Goal: Task Accomplishment & Management: Use online tool/utility

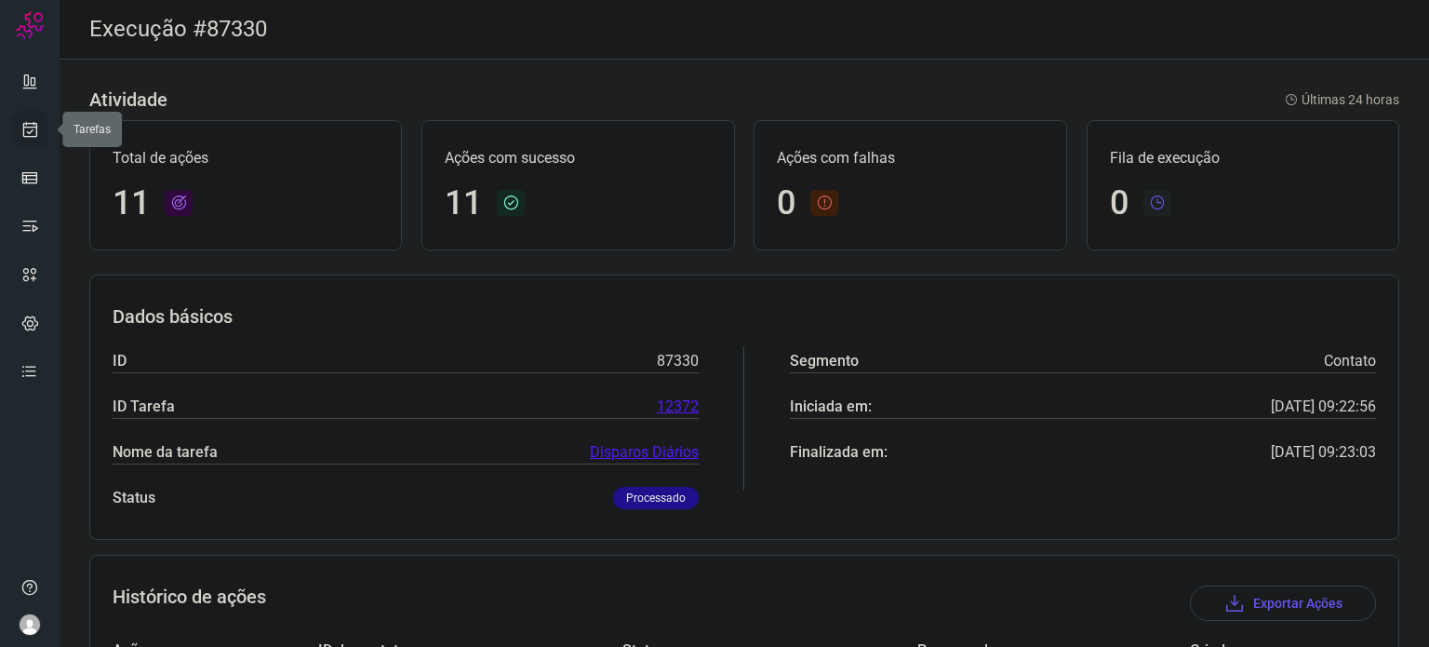
click at [20, 111] on link at bounding box center [29, 129] width 37 height 37
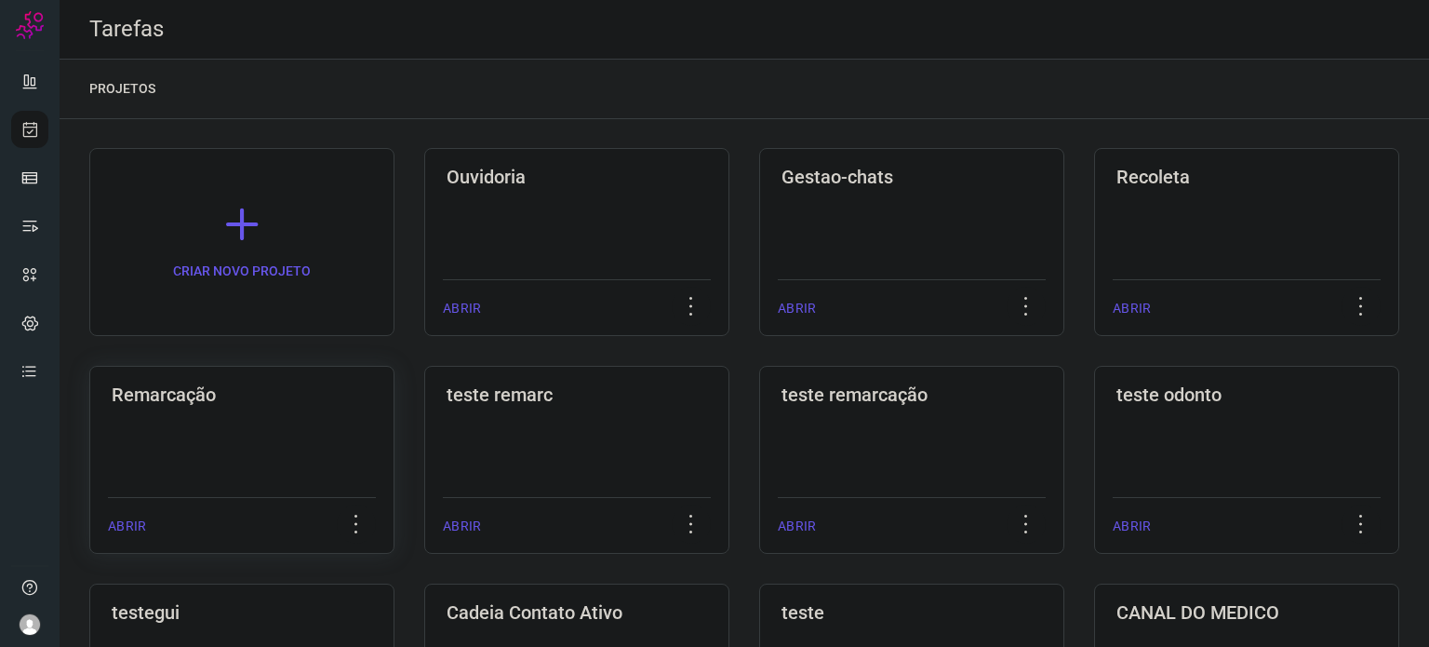
click at [290, 448] on div "Remarcação ABRIR" at bounding box center [241, 460] width 305 height 188
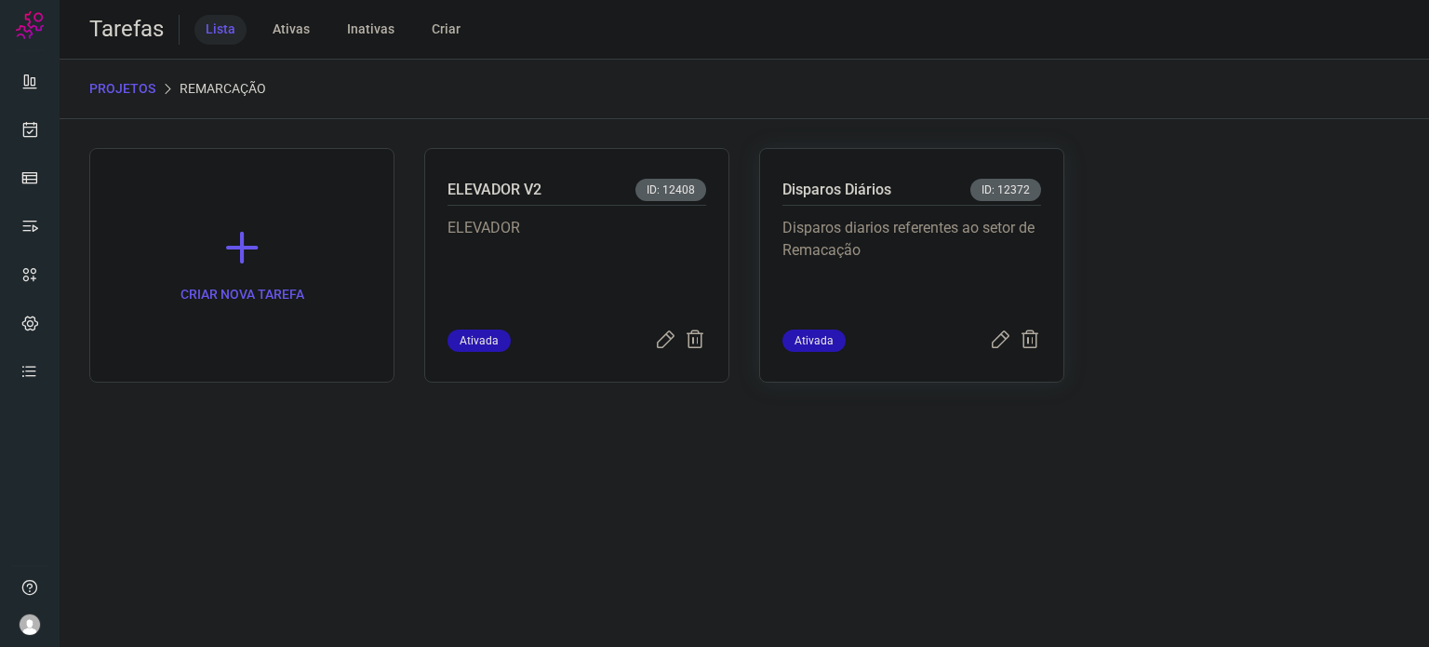
click at [826, 214] on div "Disparos diarios referentes ao setor de Remacação" at bounding box center [912, 268] width 259 height 124
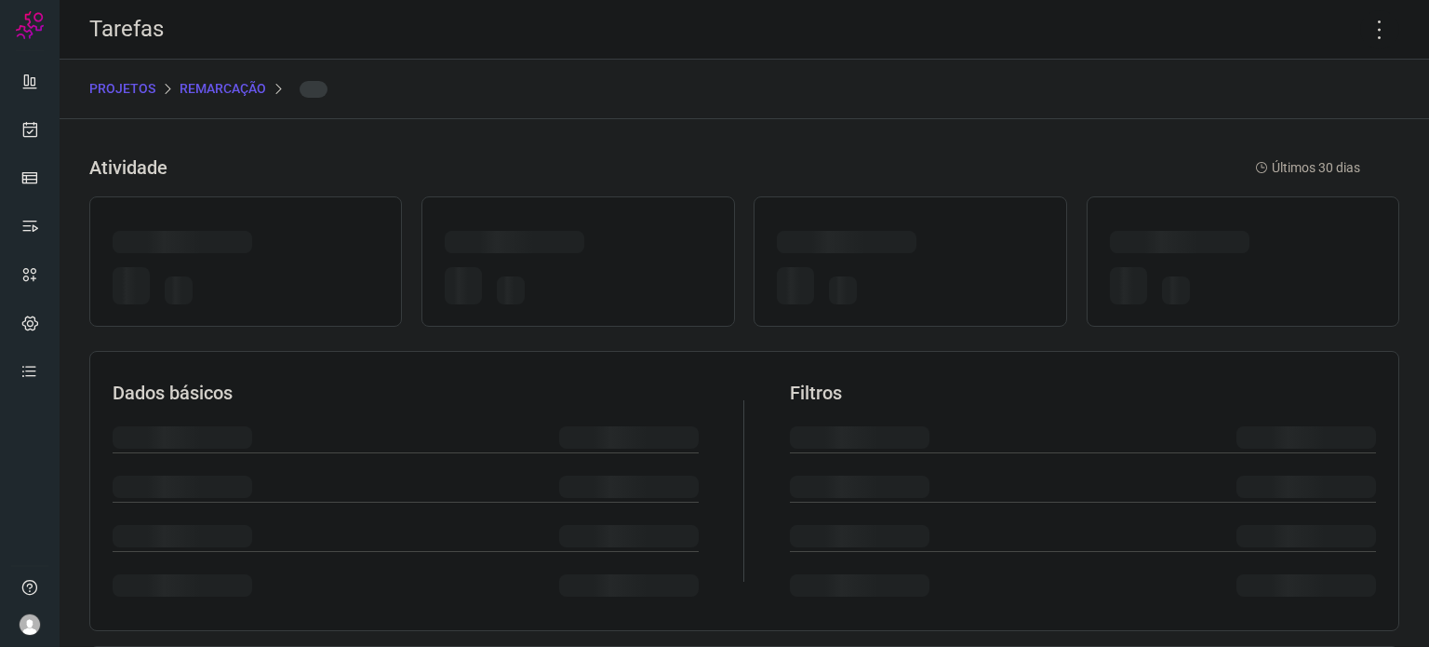
click at [827, 213] on div at bounding box center [910, 261] width 313 height 130
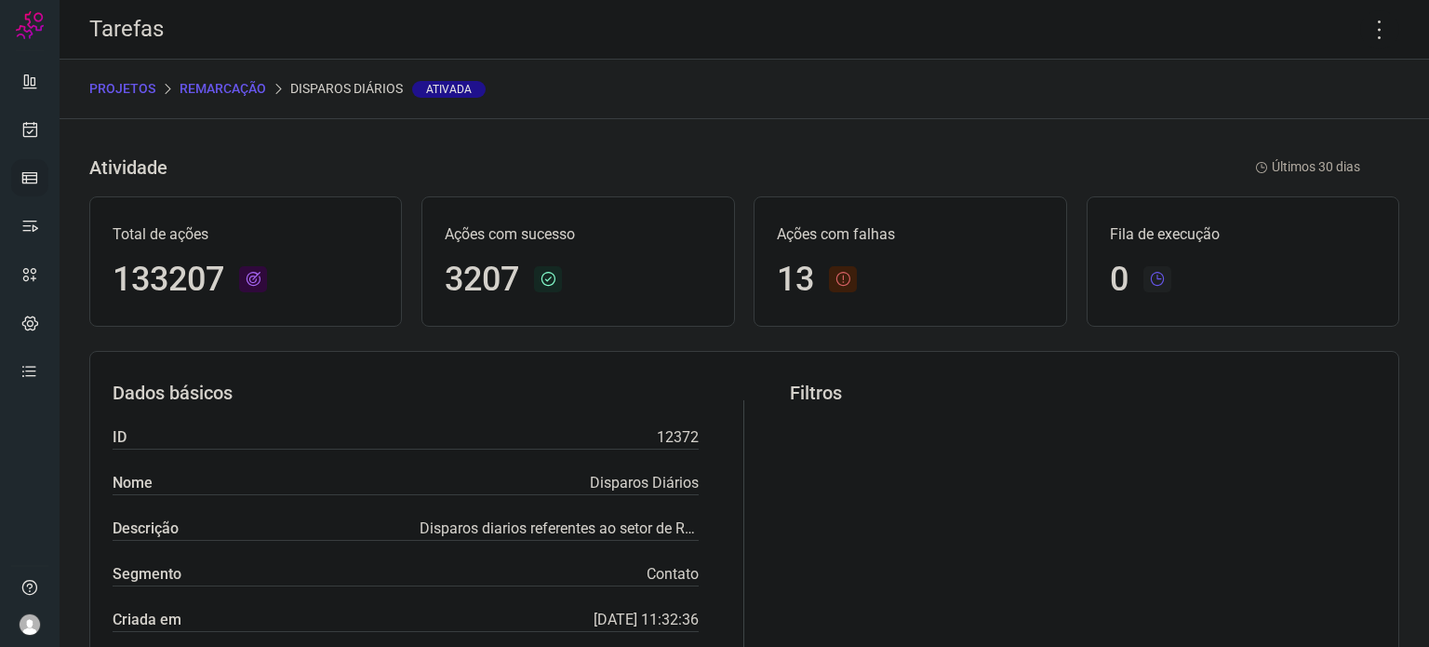
click at [30, 185] on icon at bounding box center [29, 177] width 19 height 19
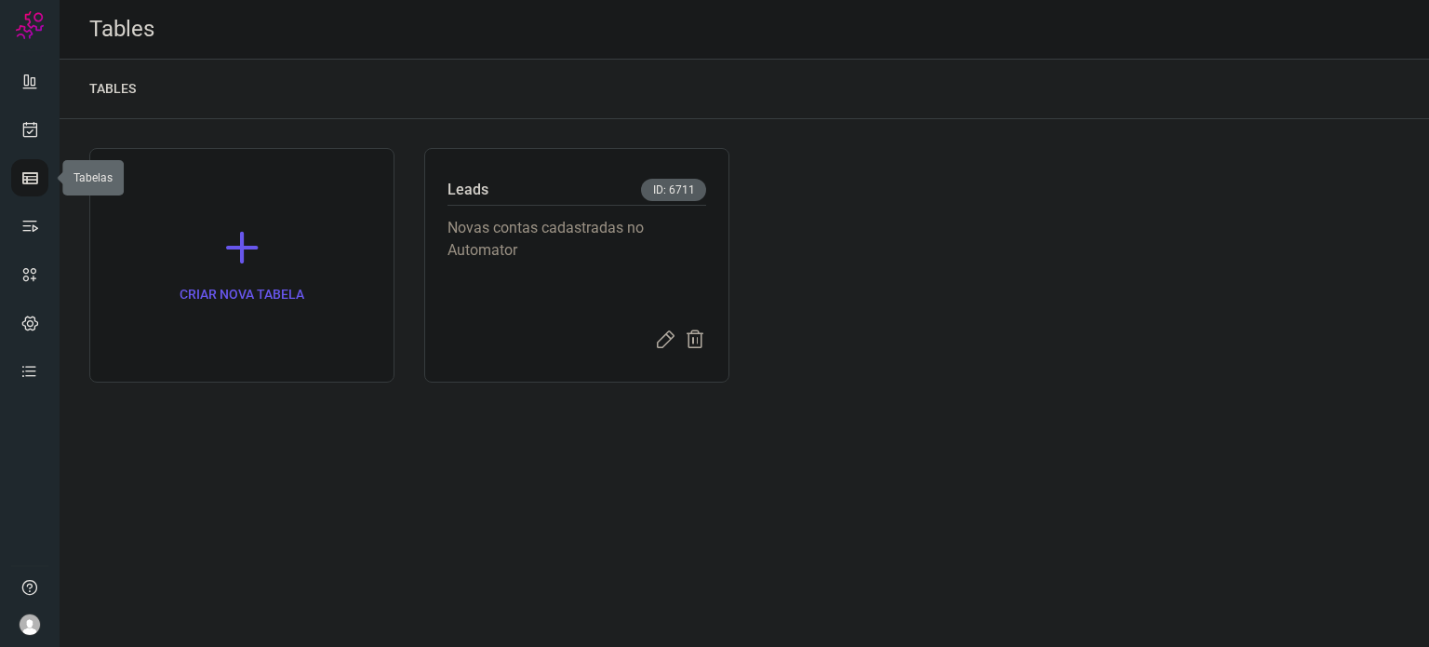
click at [30, 185] on icon at bounding box center [29, 177] width 19 height 19
click at [529, 252] on p "Novas contas cadastradas no Automator" at bounding box center [577, 263] width 259 height 93
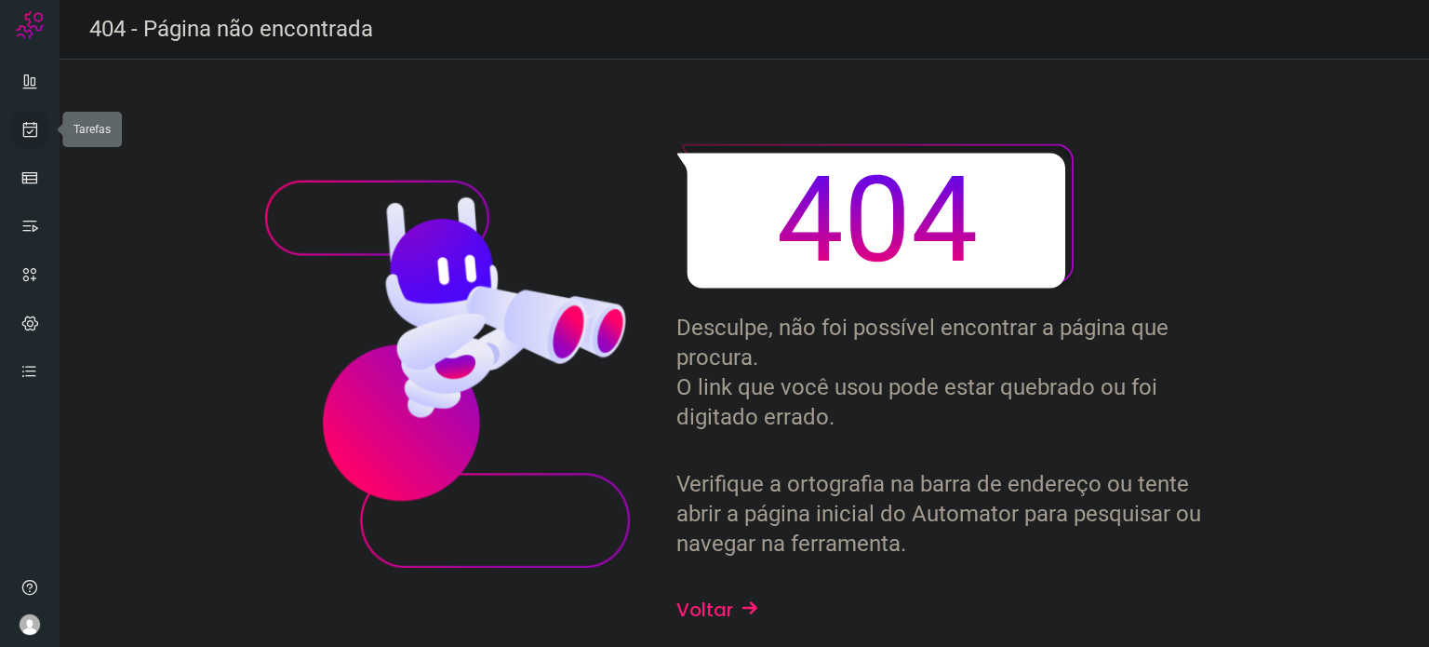
click at [31, 122] on icon at bounding box center [30, 129] width 20 height 19
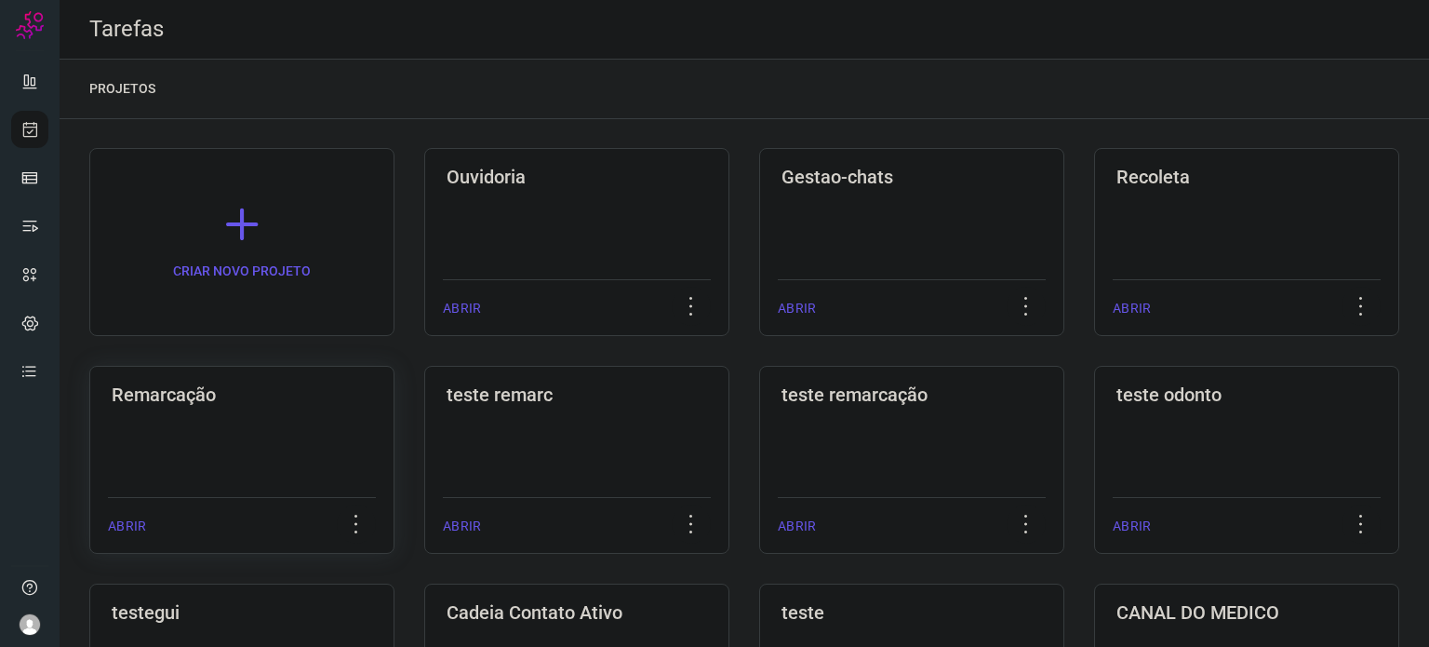
click at [279, 394] on h3 "Remarcação" at bounding box center [242, 394] width 261 height 22
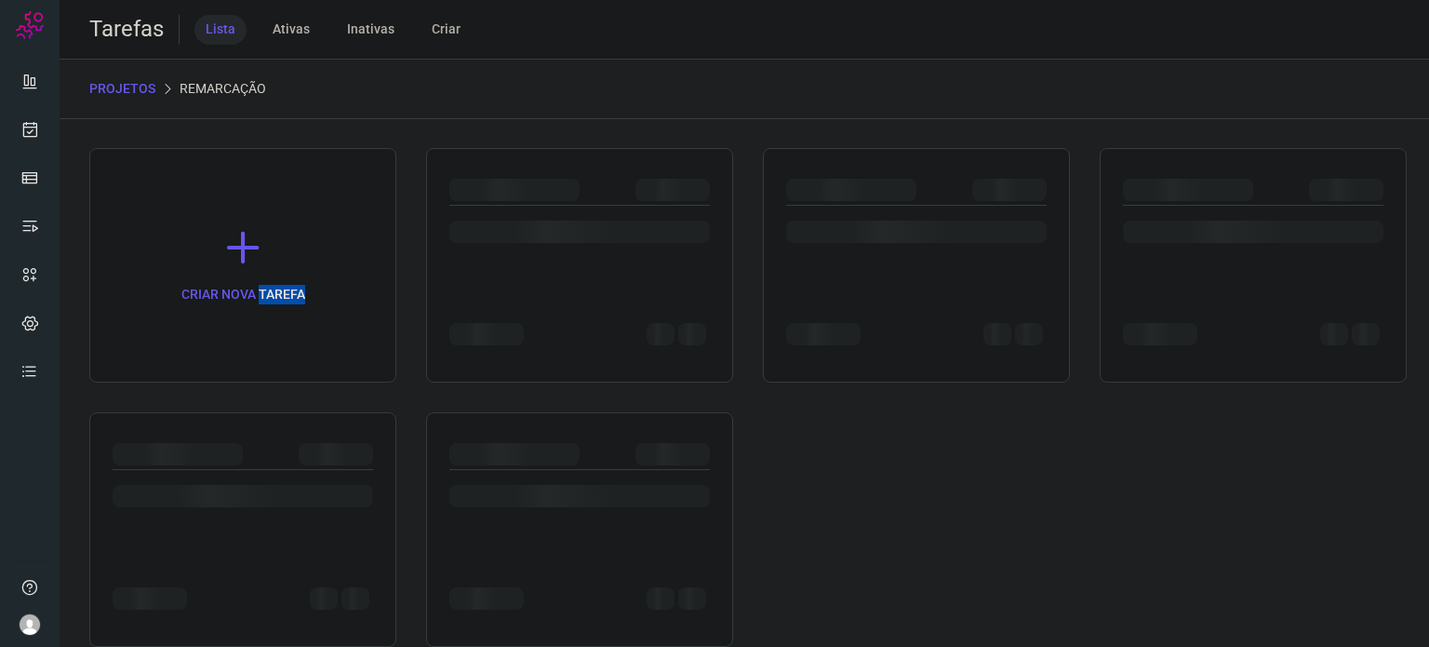
click at [279, 394] on div "CRIAR NOVA TAREFA" at bounding box center [744, 397] width 1310 height 499
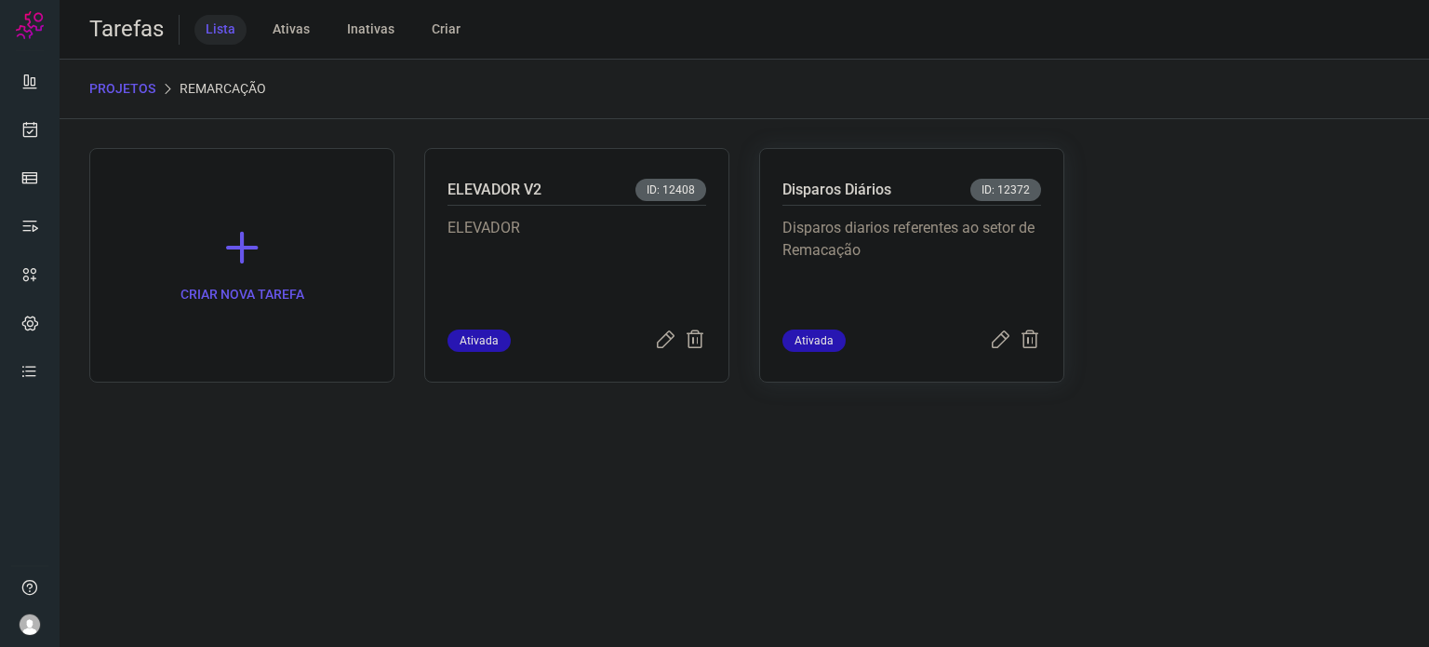
click at [855, 230] on p "Disparos diarios referentes ao setor de Remacação" at bounding box center [912, 263] width 259 height 93
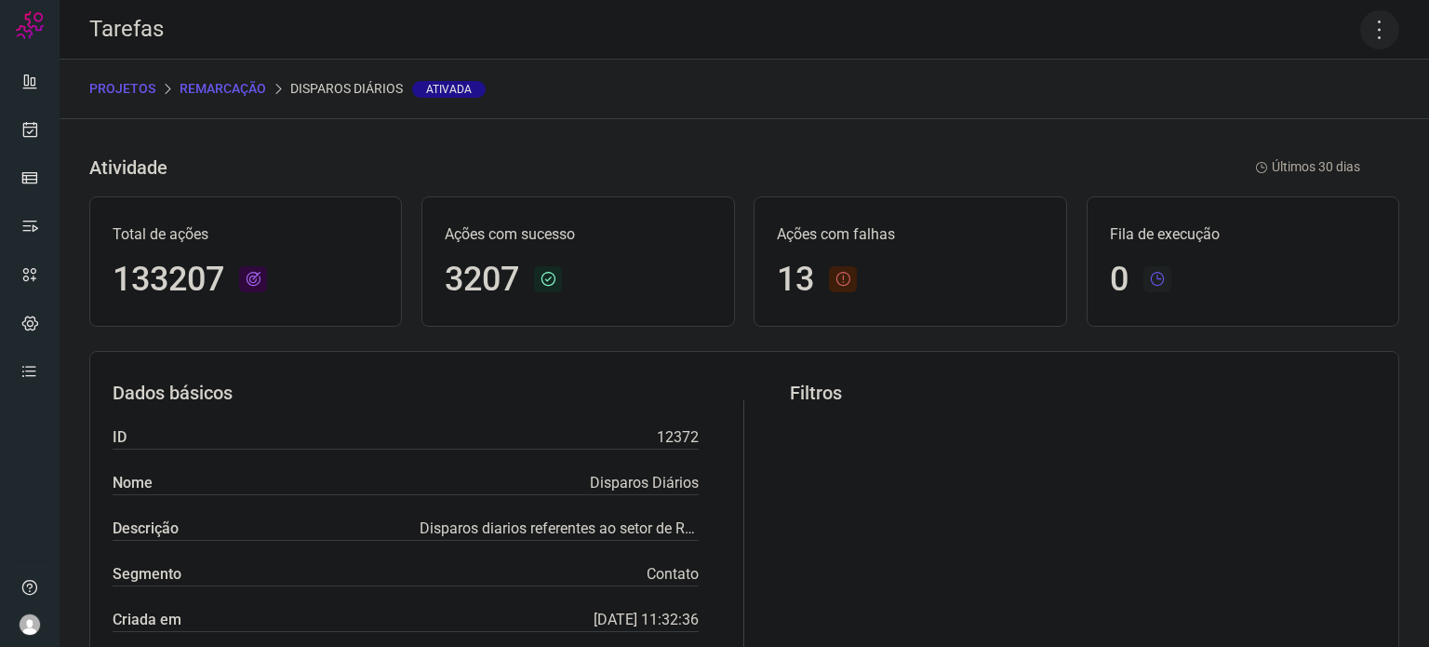
click at [1373, 13] on icon at bounding box center [1379, 29] width 39 height 39
click at [1237, 172] on ul "Editar Executar Remover Desativar tarefa" at bounding box center [1299, 138] width 169 height 154
click at [1269, 107] on li "Executar" at bounding box center [1299, 122] width 169 height 30
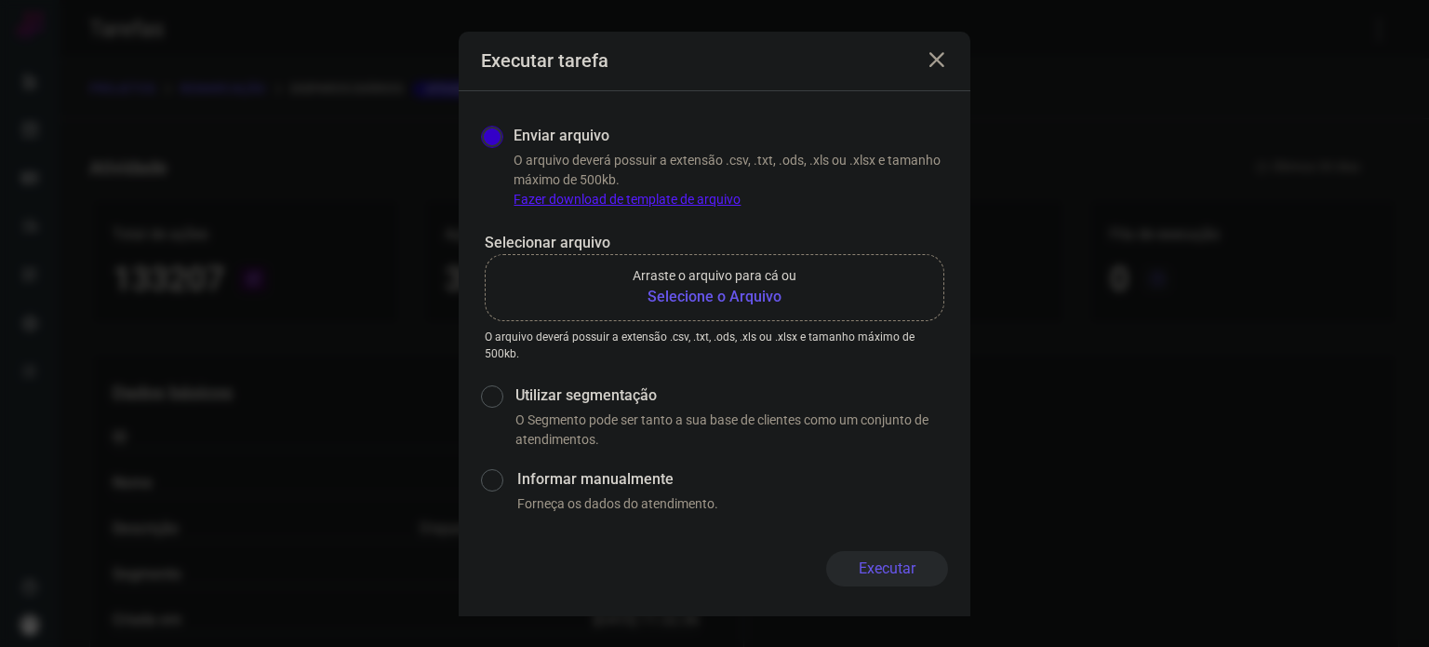
click at [1269, 114] on div "Executar tarefa Enviar arquivo O arquivo deverá possuir a extensão .csv, .txt, …" at bounding box center [714, 323] width 1429 height 647
click at [782, 293] on b "Selecione o Arquivo" at bounding box center [715, 297] width 164 height 22
click at [0, 0] on input "Arraste o arquivo para cá ou Selecione o Arquivo" at bounding box center [0, 0] width 0 height 0
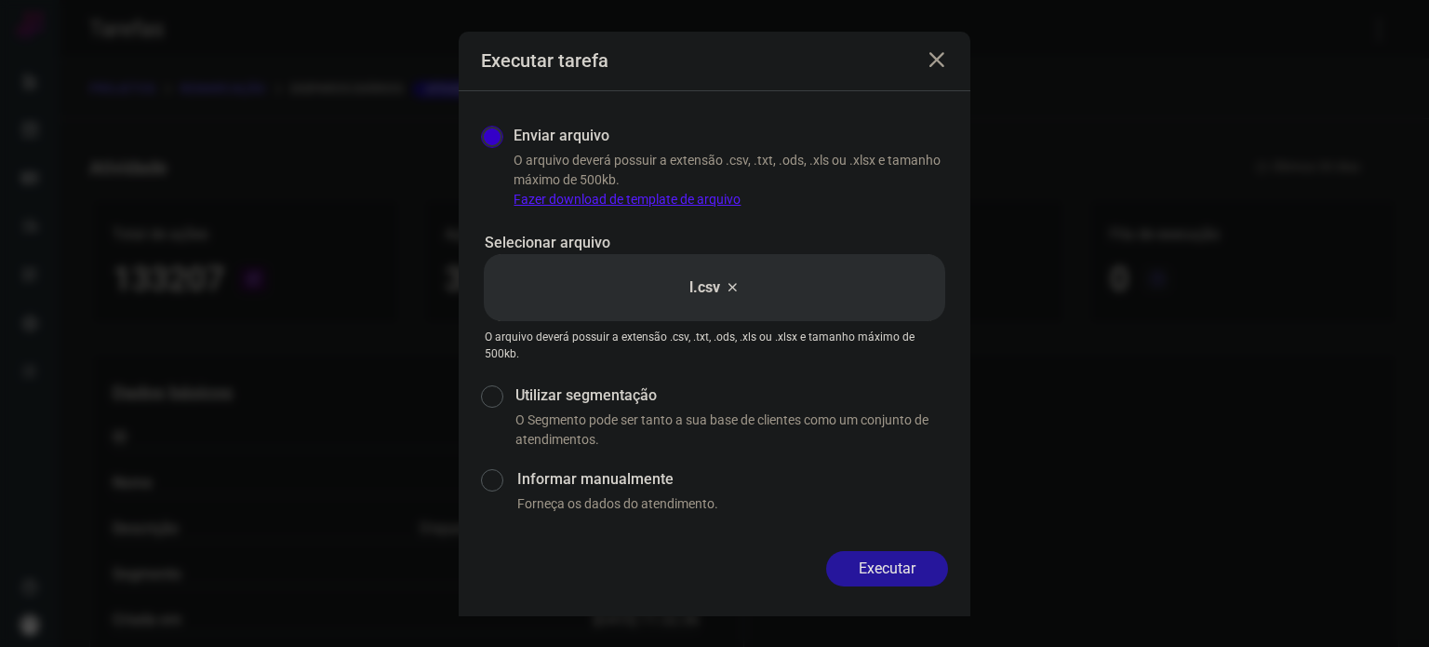
click at [919, 576] on button "Executar" at bounding box center [887, 568] width 122 height 35
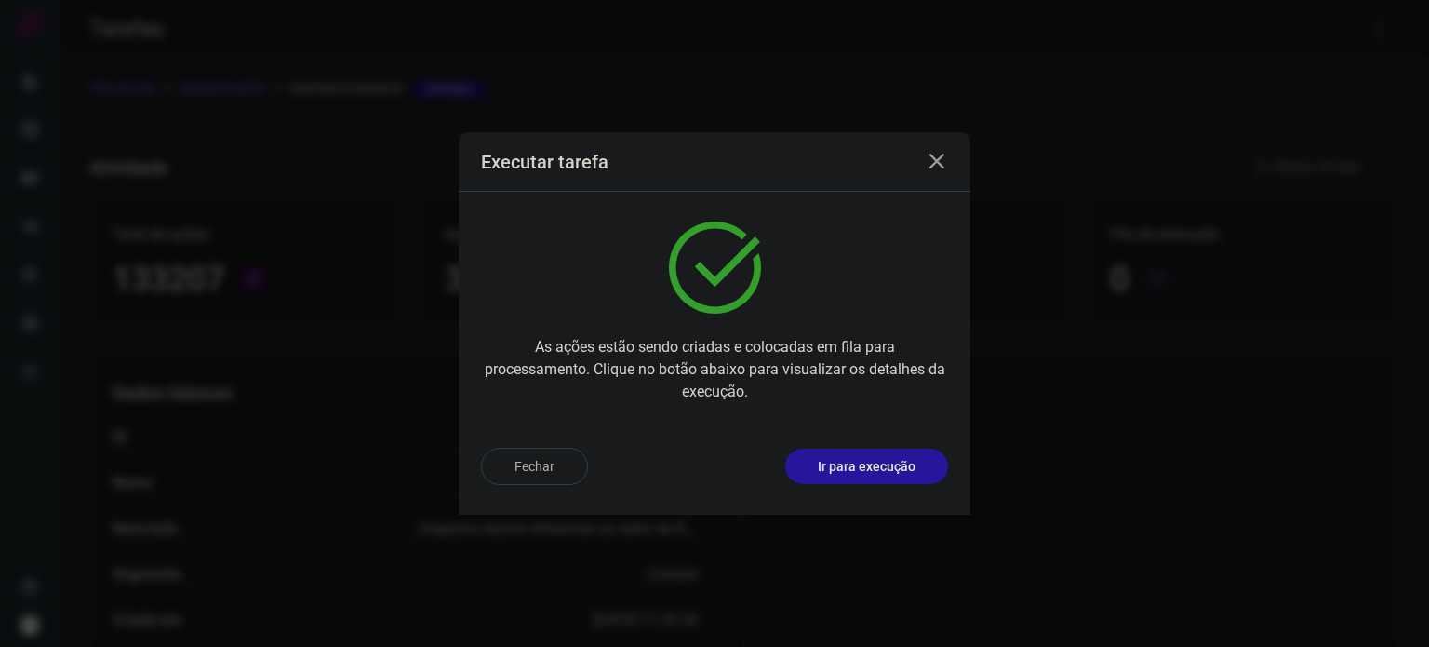
click at [927, 474] on button "Ir para execução" at bounding box center [866, 466] width 163 height 35
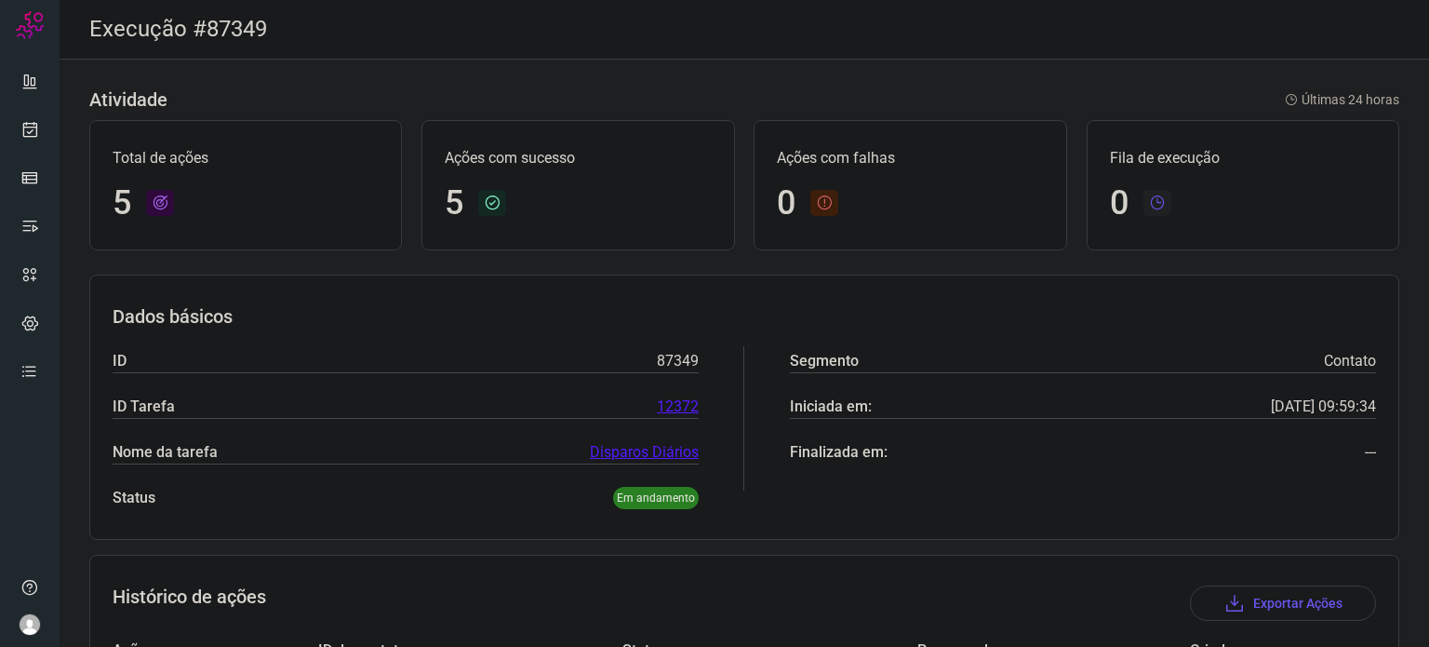
scroll to position [279, 0]
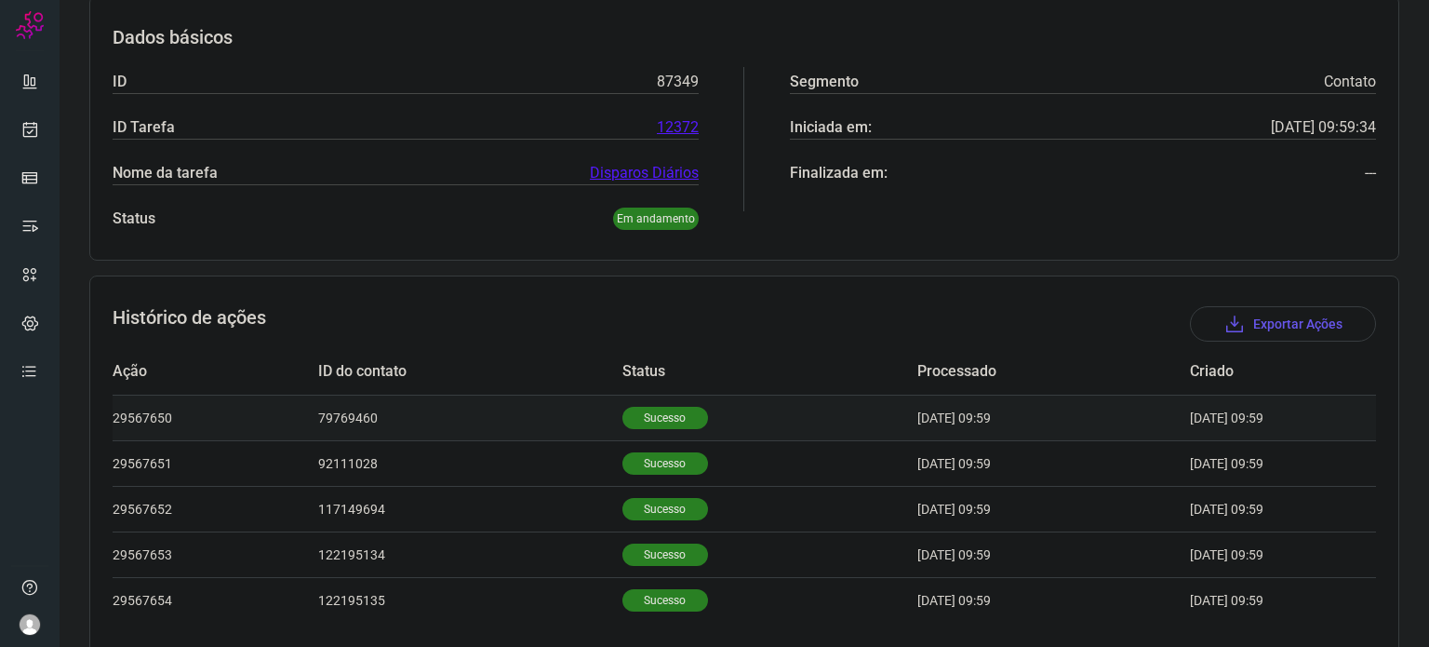
click at [641, 395] on td "Sucesso" at bounding box center [770, 418] width 295 height 46
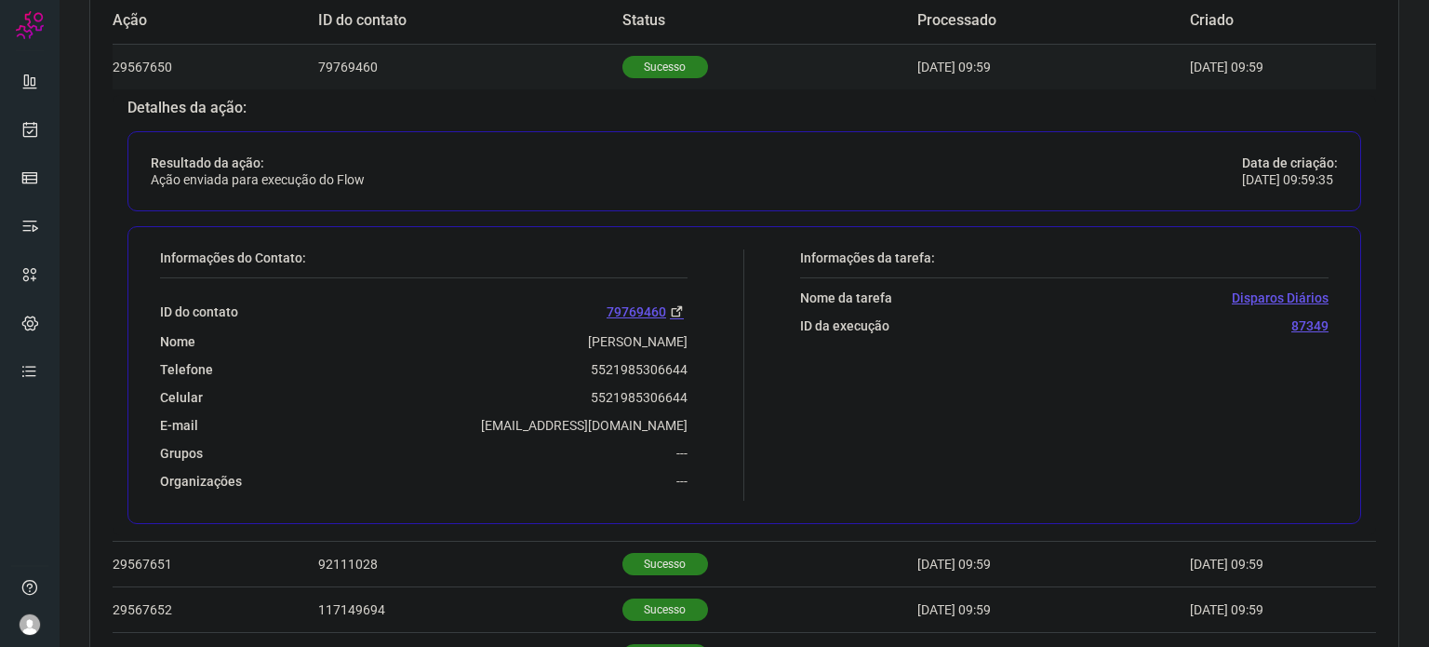
scroll to position [651, 0]
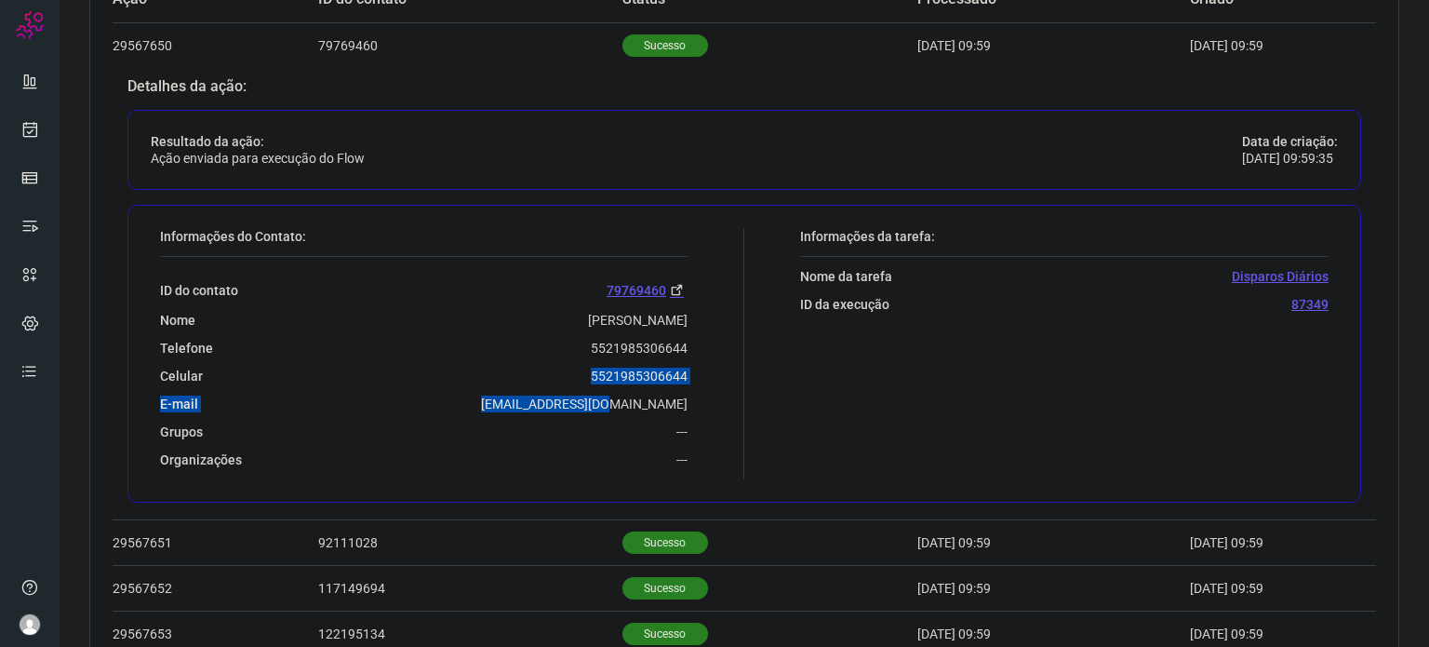
drag, startPoint x: 570, startPoint y: 378, endPoint x: 697, endPoint y: 382, distance: 126.6
click at [697, 382] on div "Informações do Contato: ID do contato 79769460 [GEOGRAPHIC_DATA][PERSON_NAME] T…" at bounding box center [448, 353] width 594 height 251
drag, startPoint x: 495, startPoint y: 371, endPoint x: 502, endPoint y: 364, distance: 9.9
click at [495, 370] on div "Celular [PHONE_NUMBER]" at bounding box center [424, 376] width 528 height 17
click at [569, 354] on div "Telefone [PHONE_NUMBER]" at bounding box center [424, 348] width 528 height 17
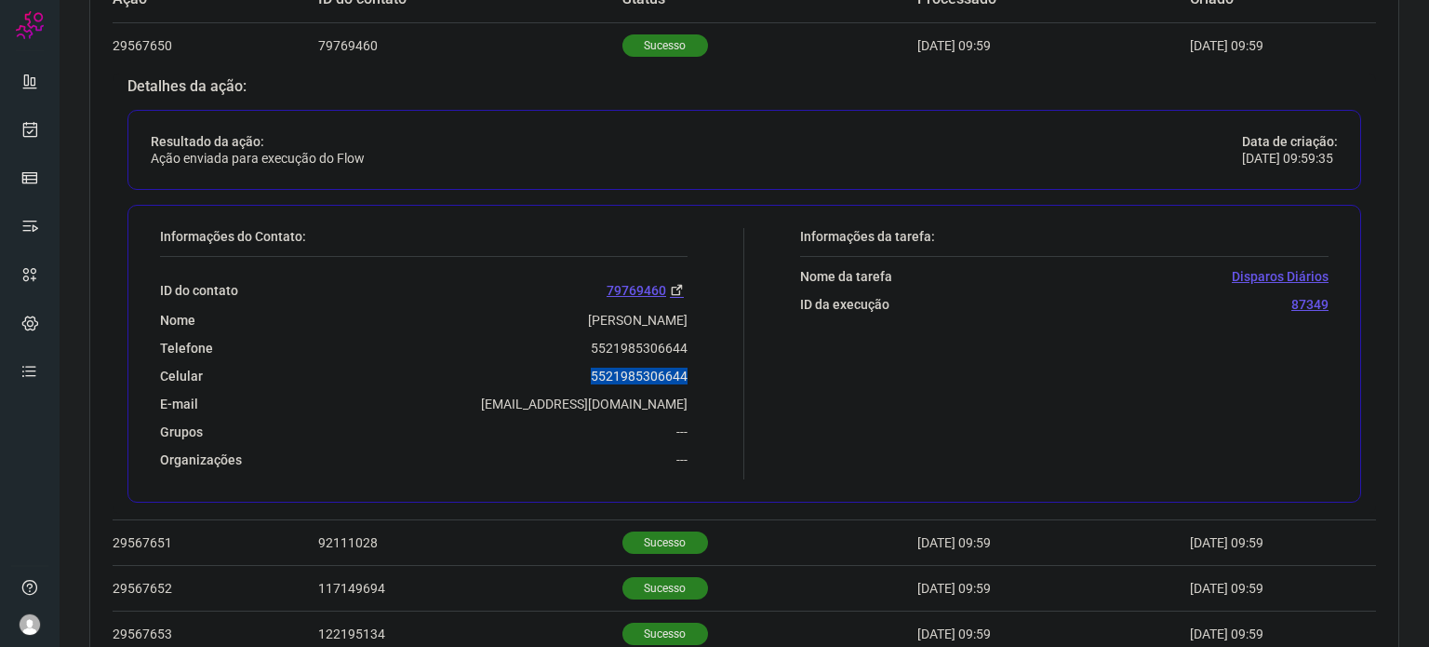
drag, startPoint x: 582, startPoint y: 371, endPoint x: 707, endPoint y: 377, distance: 125.7
click at [707, 377] on div "Informações do Contato: ID do contato 79769460 [GEOGRAPHIC_DATA][PERSON_NAME] T…" at bounding box center [448, 353] width 594 height 251
copy p "5521985306644"
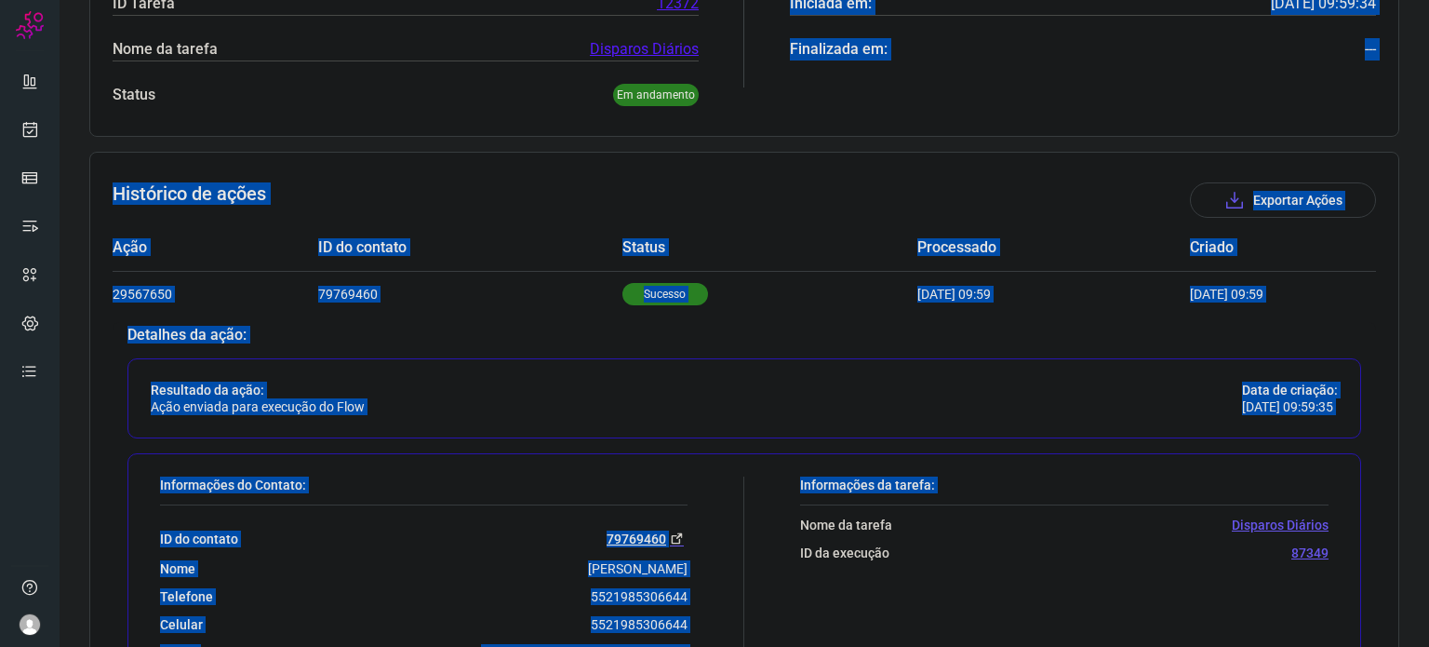
drag, startPoint x: 815, startPoint y: 4, endPoint x: 816, endPoint y: -57, distance: 60.5
click at [816, 0] on html "Execução #87349 Atividade Últimas 24 horas Total de ações 5 Ações com sucesso 5…" at bounding box center [714, 323] width 1429 height 647
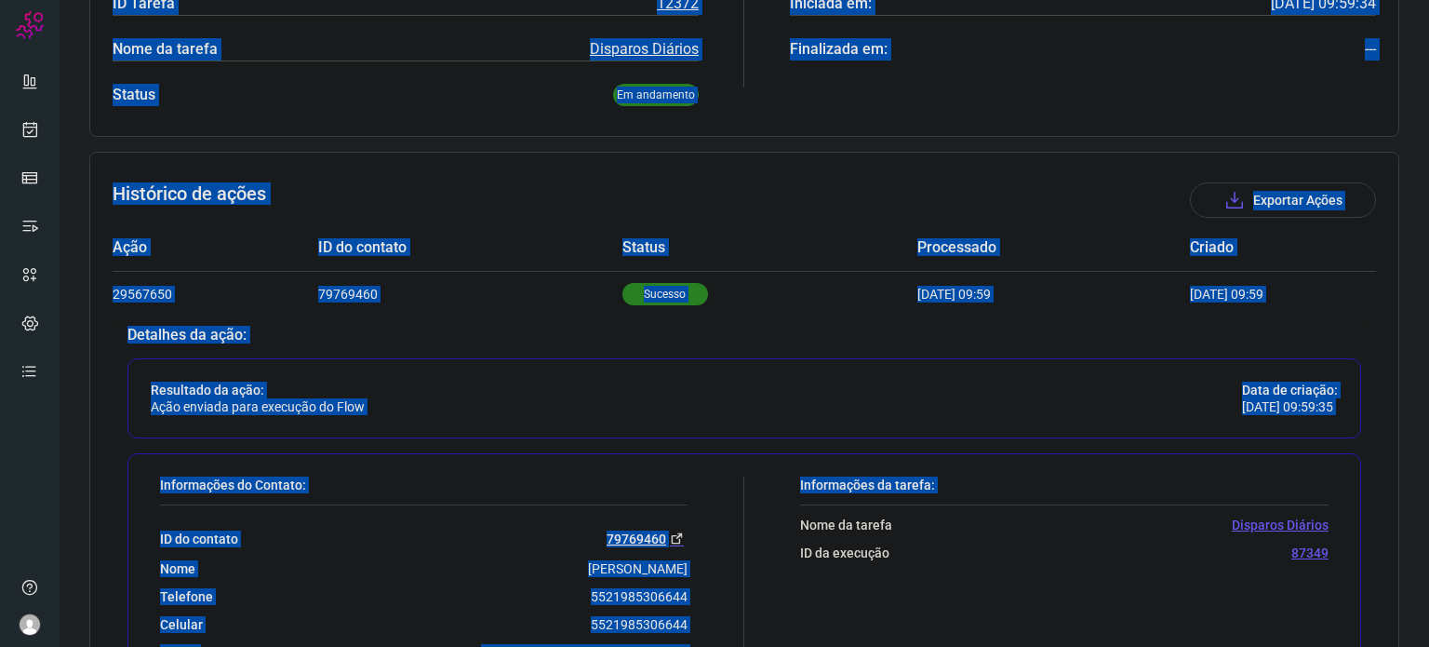
scroll to position [334, 0]
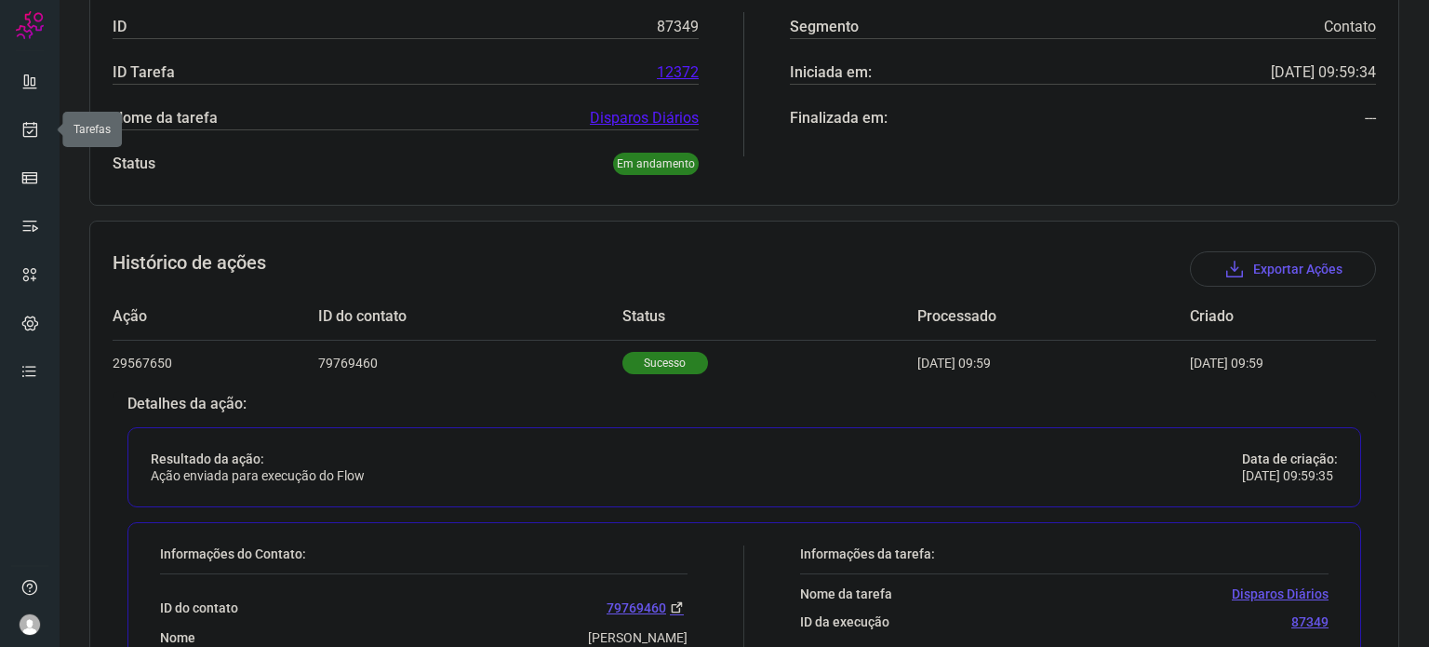
click at [48, 119] on div at bounding box center [30, 323] width 60 height 647
click at [38, 124] on icon at bounding box center [30, 129] width 20 height 19
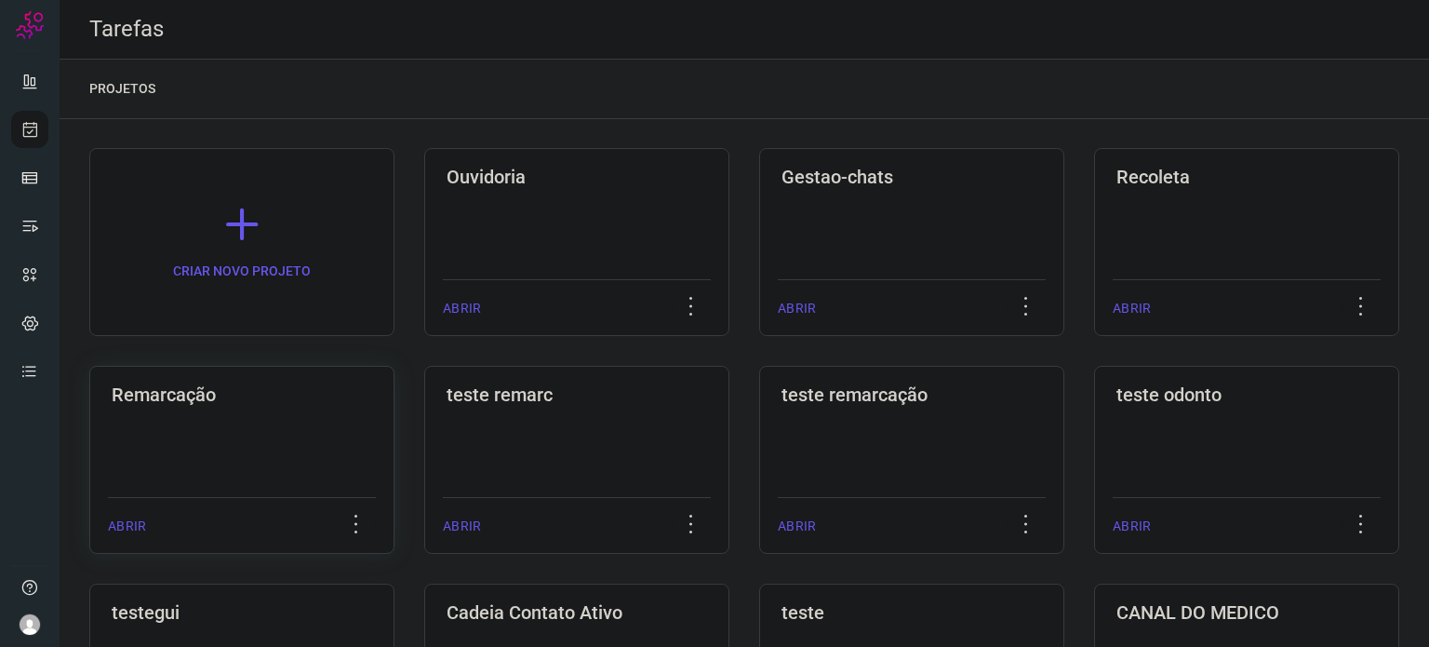
click at [283, 427] on div "Remarcação ABRIR" at bounding box center [241, 460] width 305 height 188
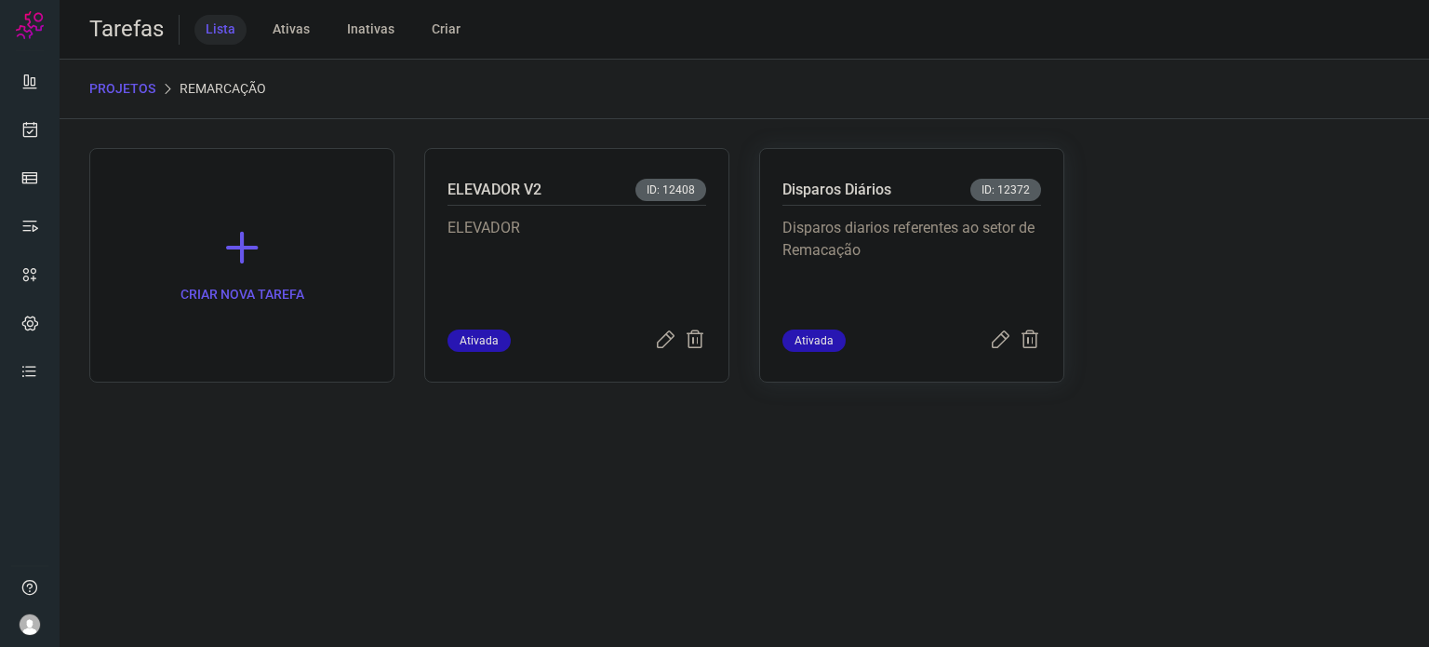
click at [899, 213] on div "Disparos diarios referentes ao setor de Remacação" at bounding box center [912, 268] width 259 height 124
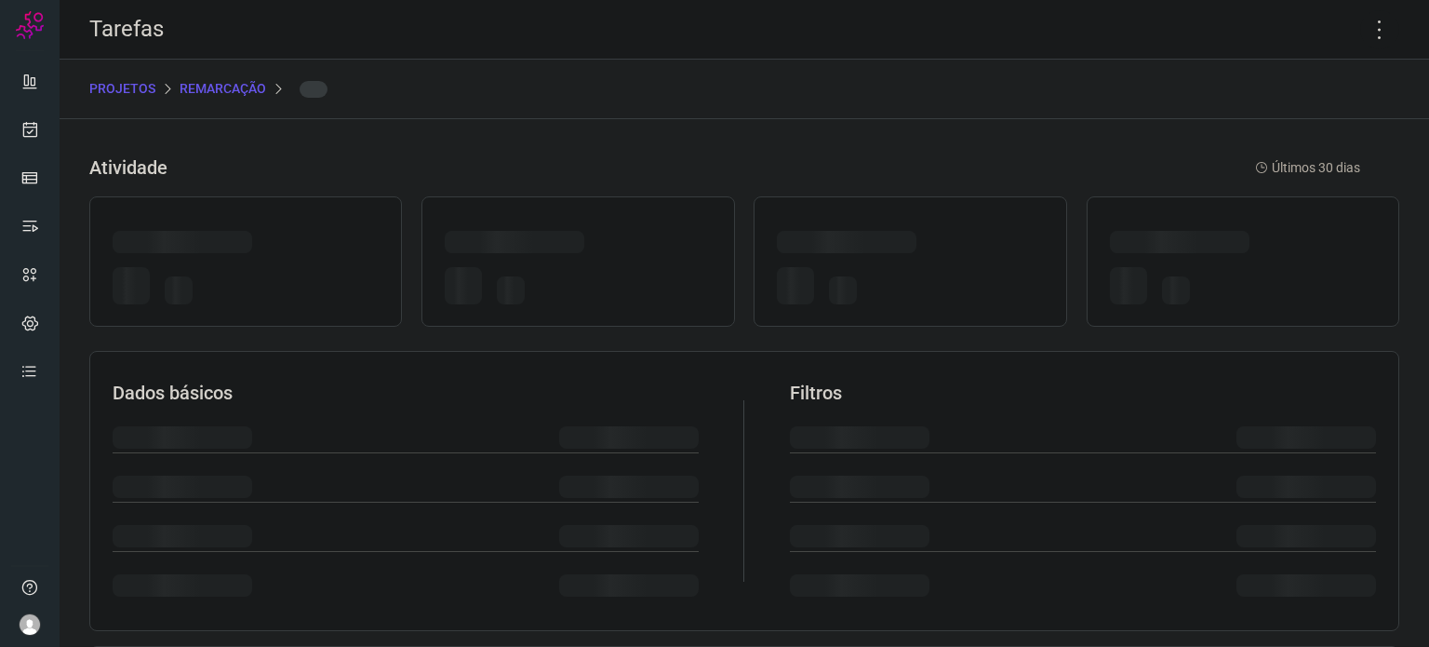
click at [899, 213] on div at bounding box center [910, 261] width 313 height 130
click at [1370, 25] on icon at bounding box center [1379, 29] width 39 height 39
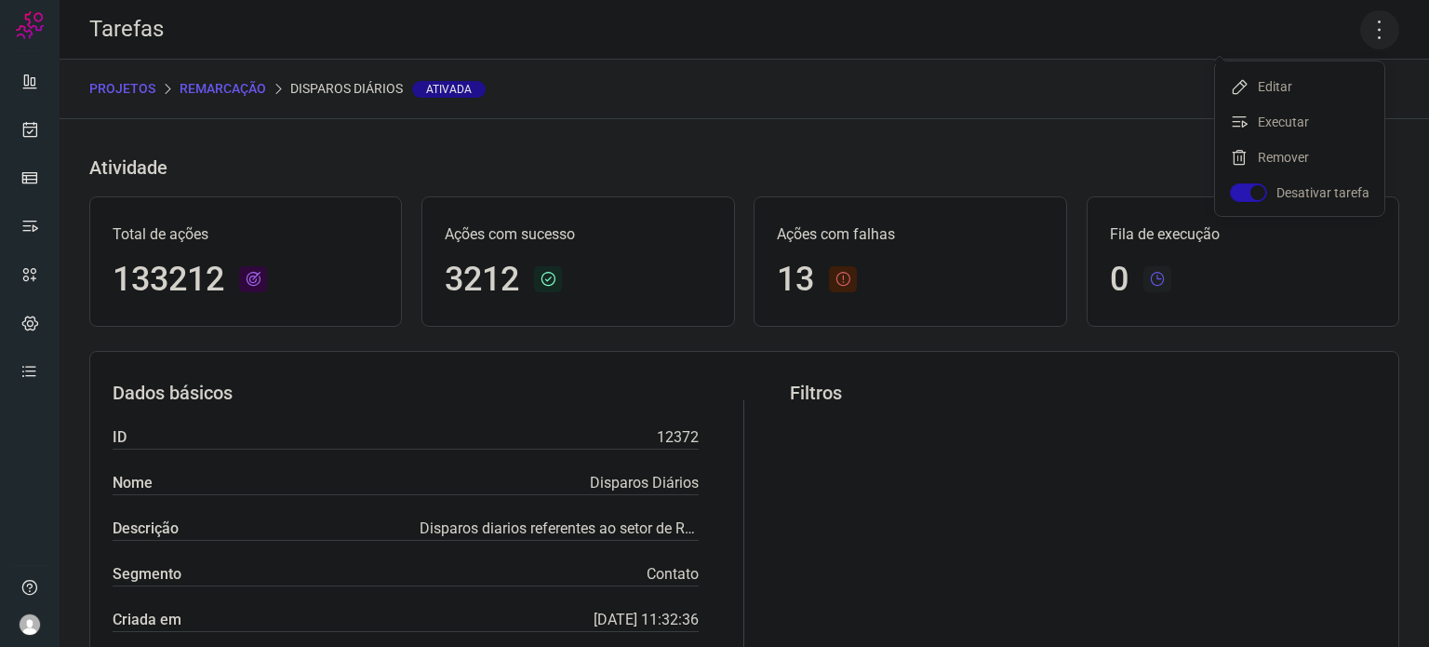
click at [1360, 29] on icon at bounding box center [1379, 29] width 39 height 39
click at [1360, 28] on icon at bounding box center [1379, 29] width 39 height 39
click at [1300, 122] on li "Executar" at bounding box center [1299, 122] width 169 height 30
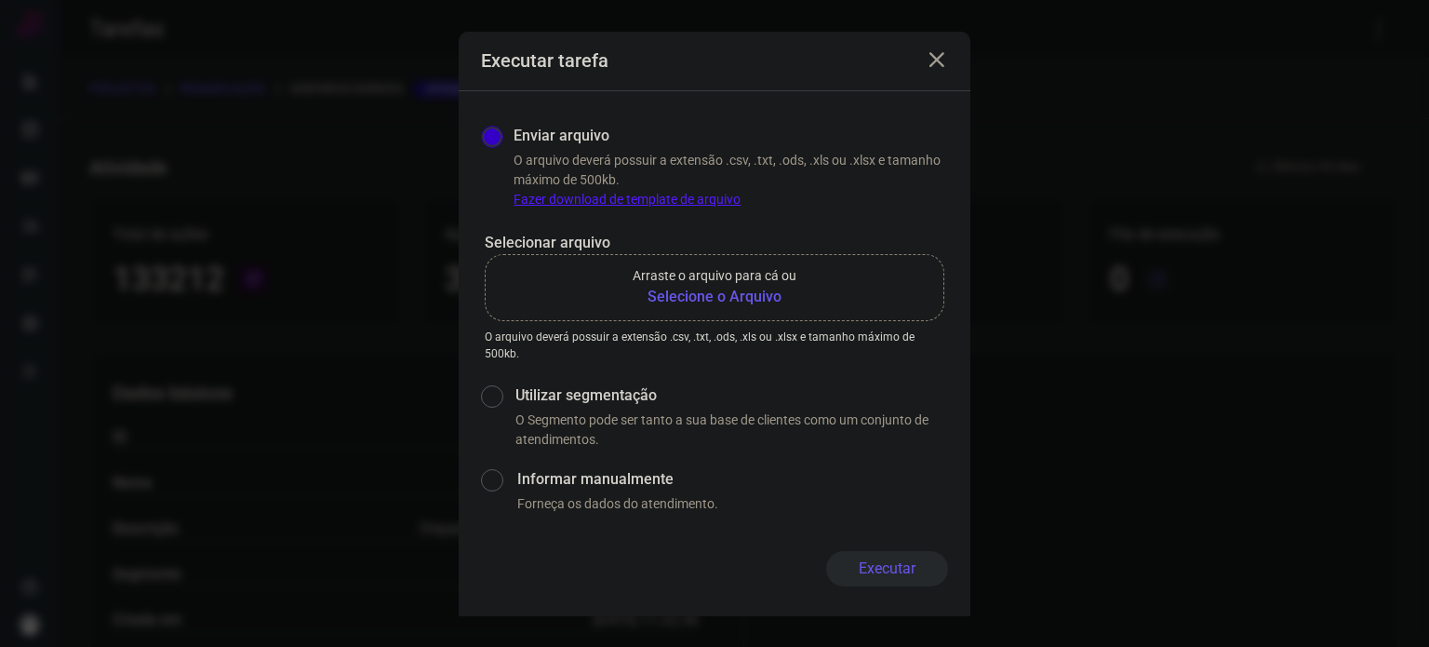
click at [727, 297] on b "Selecione o Arquivo" at bounding box center [715, 297] width 164 height 22
click at [0, 0] on input "Arraste o arquivo para cá ou Selecione o Arquivo" at bounding box center [0, 0] width 0 height 0
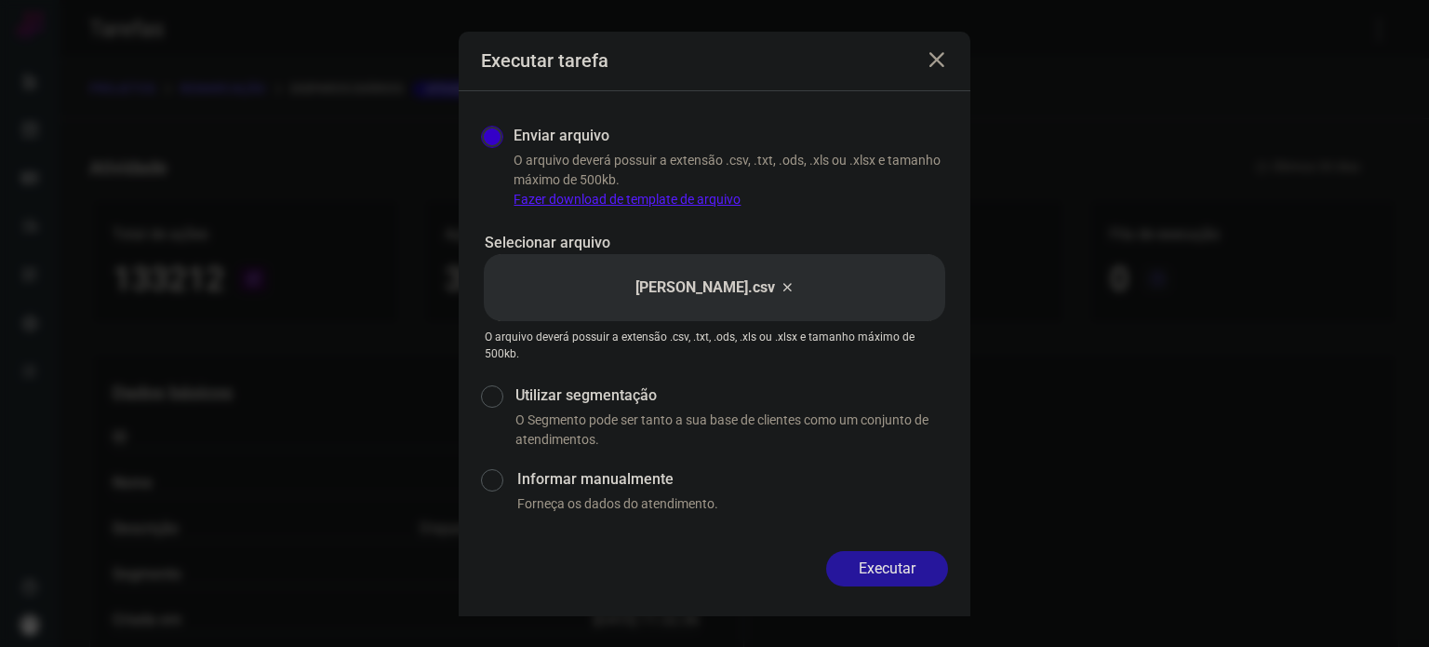
click at [927, 572] on button "Executar" at bounding box center [887, 568] width 122 height 35
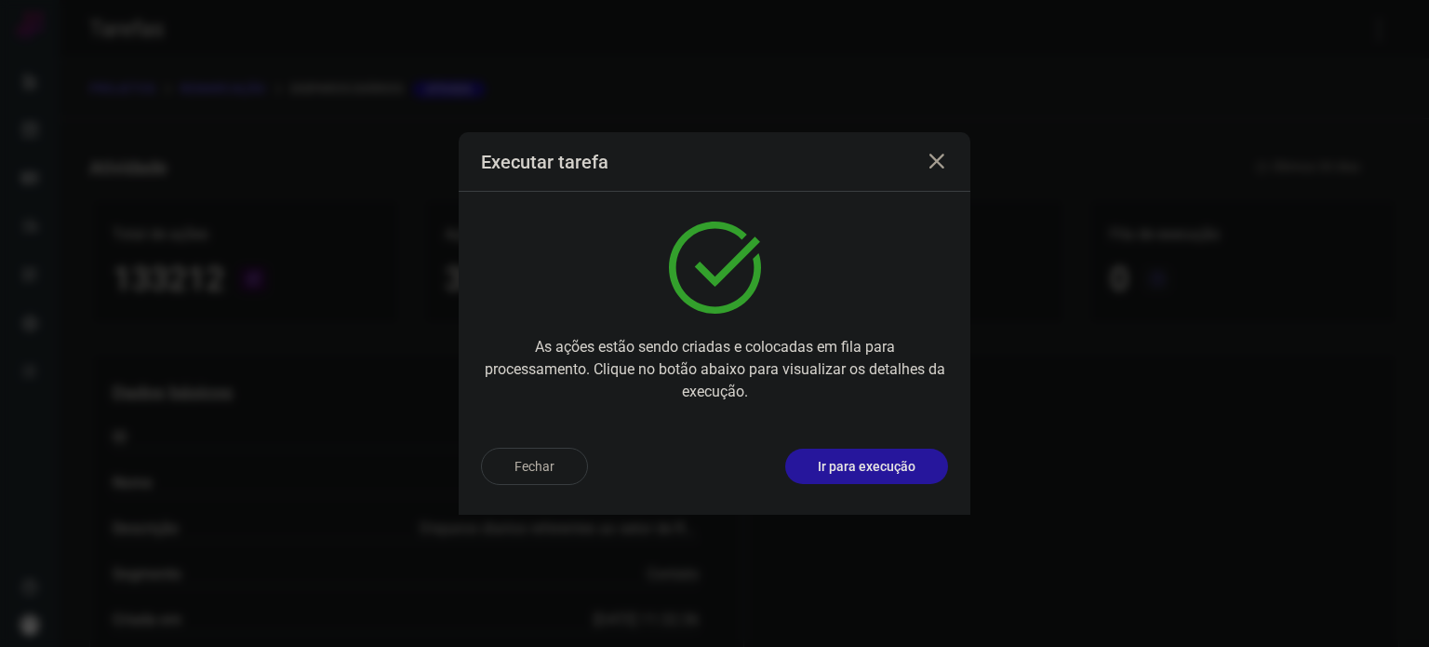
click at [860, 479] on button "Ir para execução" at bounding box center [866, 466] width 163 height 35
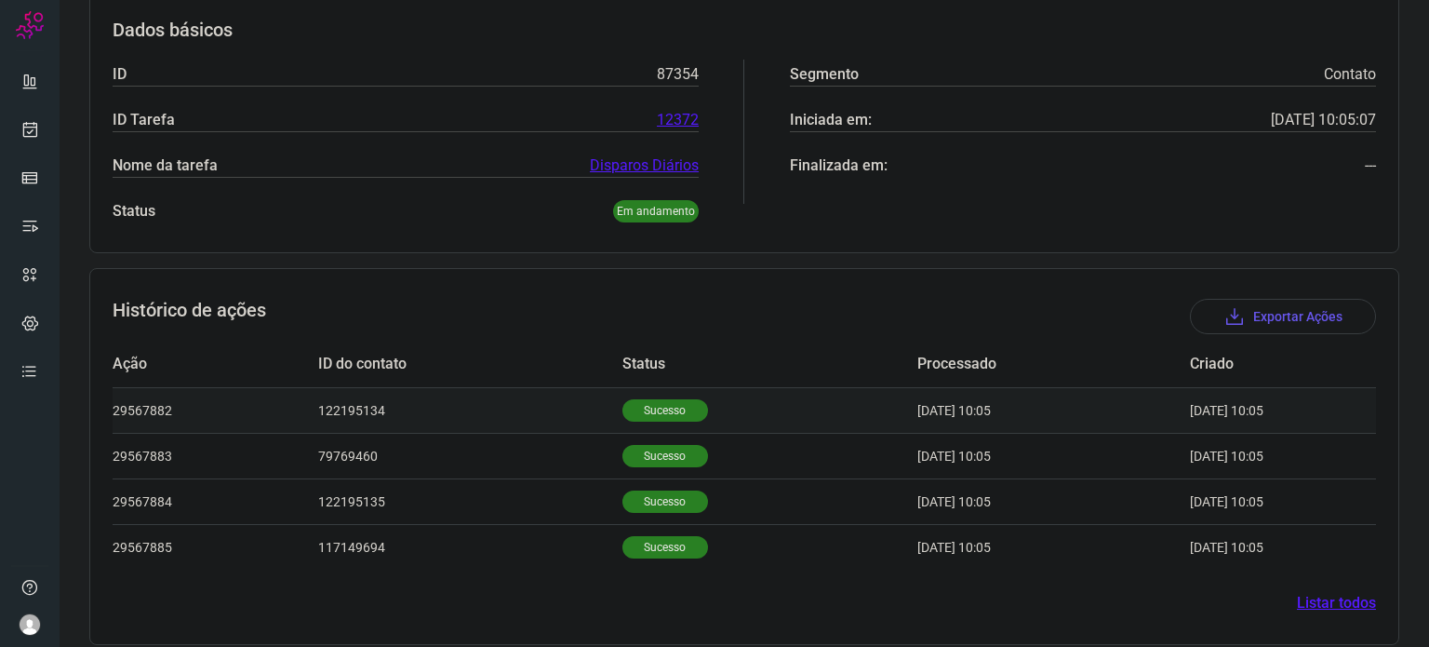
scroll to position [301, 0]
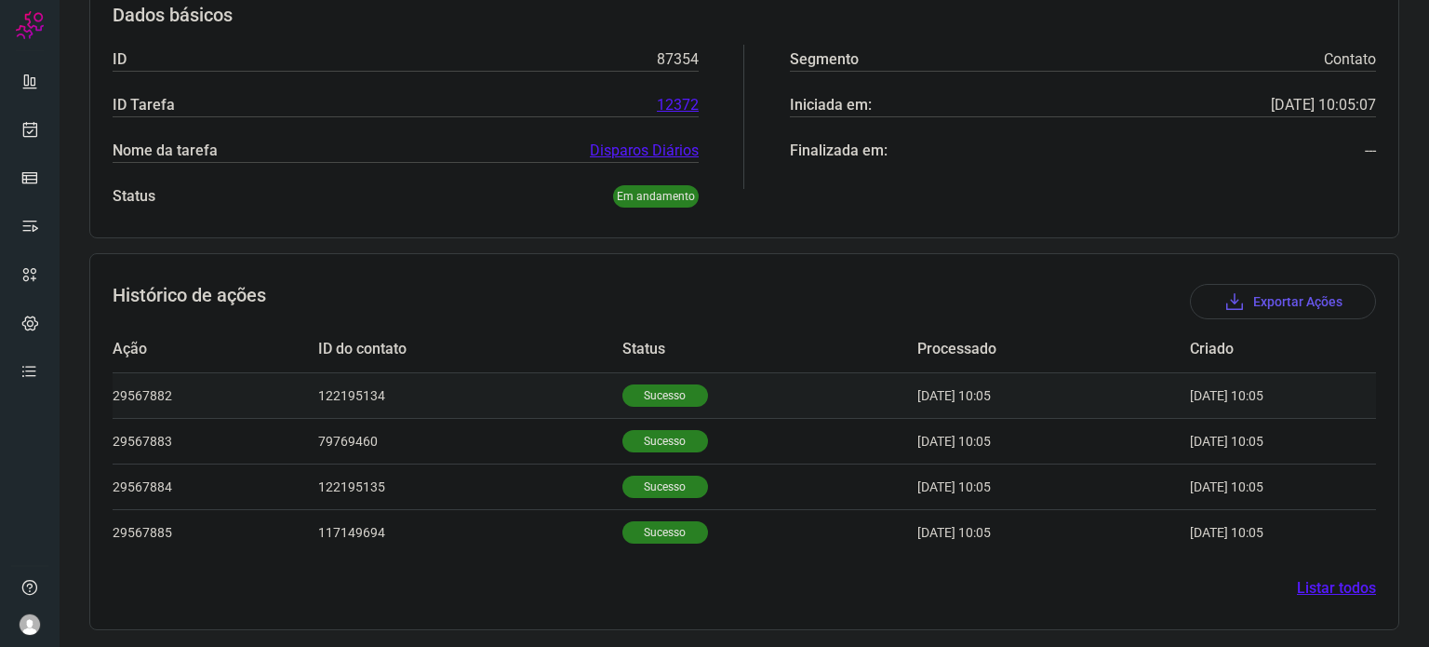
click at [623, 395] on p "Sucesso" at bounding box center [666, 395] width 86 height 22
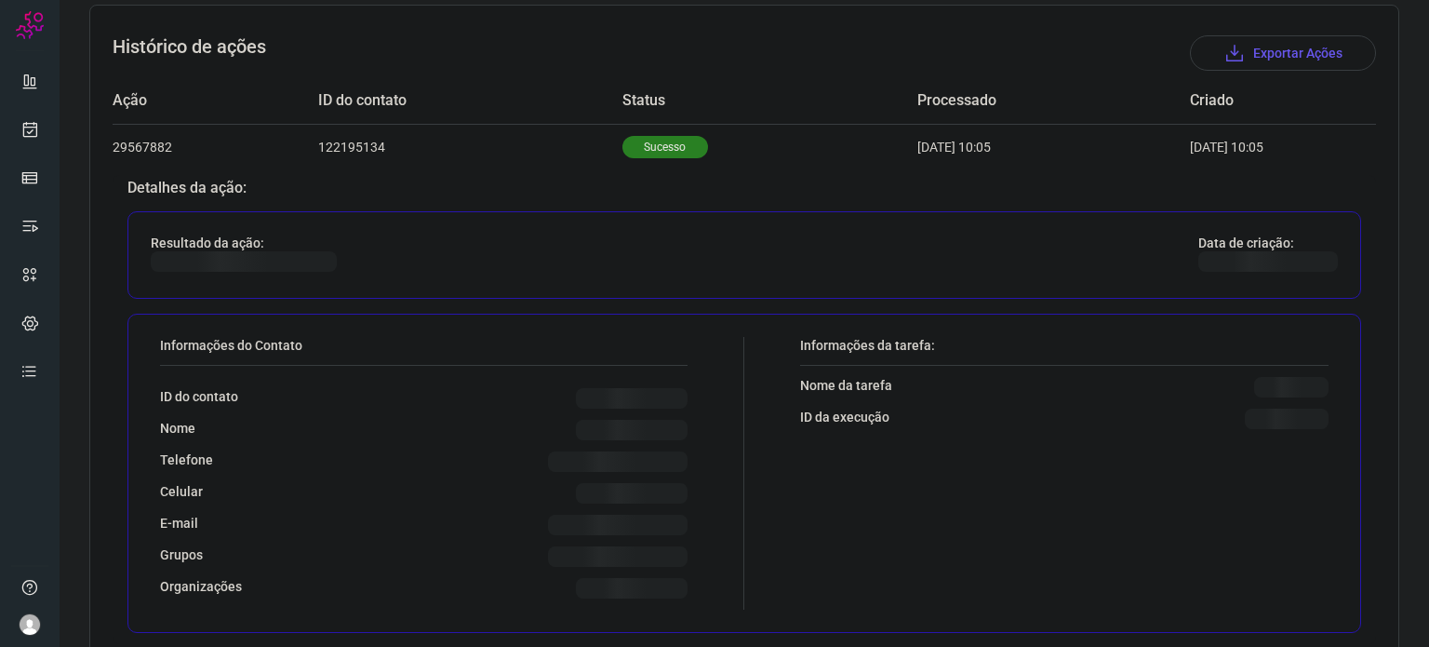
scroll to position [581, 0]
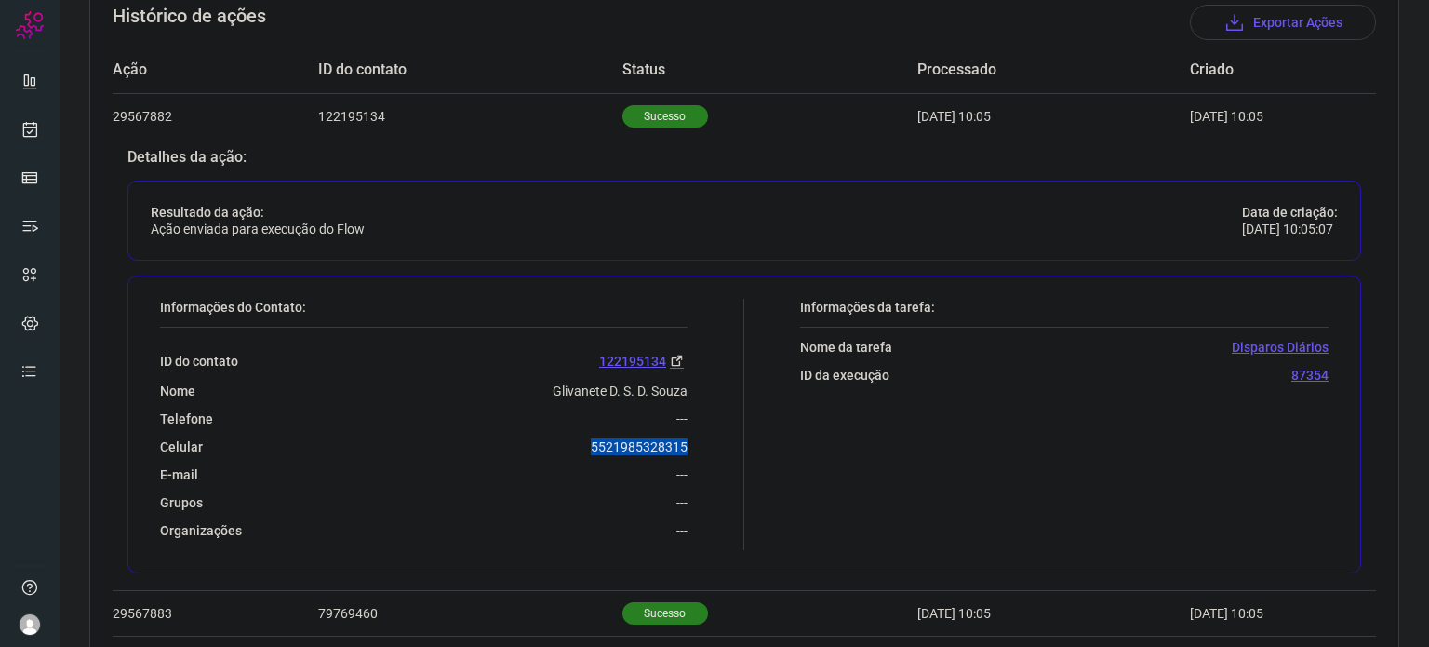
drag, startPoint x: 568, startPoint y: 450, endPoint x: 708, endPoint y: 431, distance: 141.9
click at [708, 431] on div "Informações do Contato: ID do contato 122195134 Nome Glivanete D. S. D. Souza T…" at bounding box center [448, 424] width 594 height 251
copy p "5521985328315"
